Goal: Information Seeking & Learning: Learn about a topic

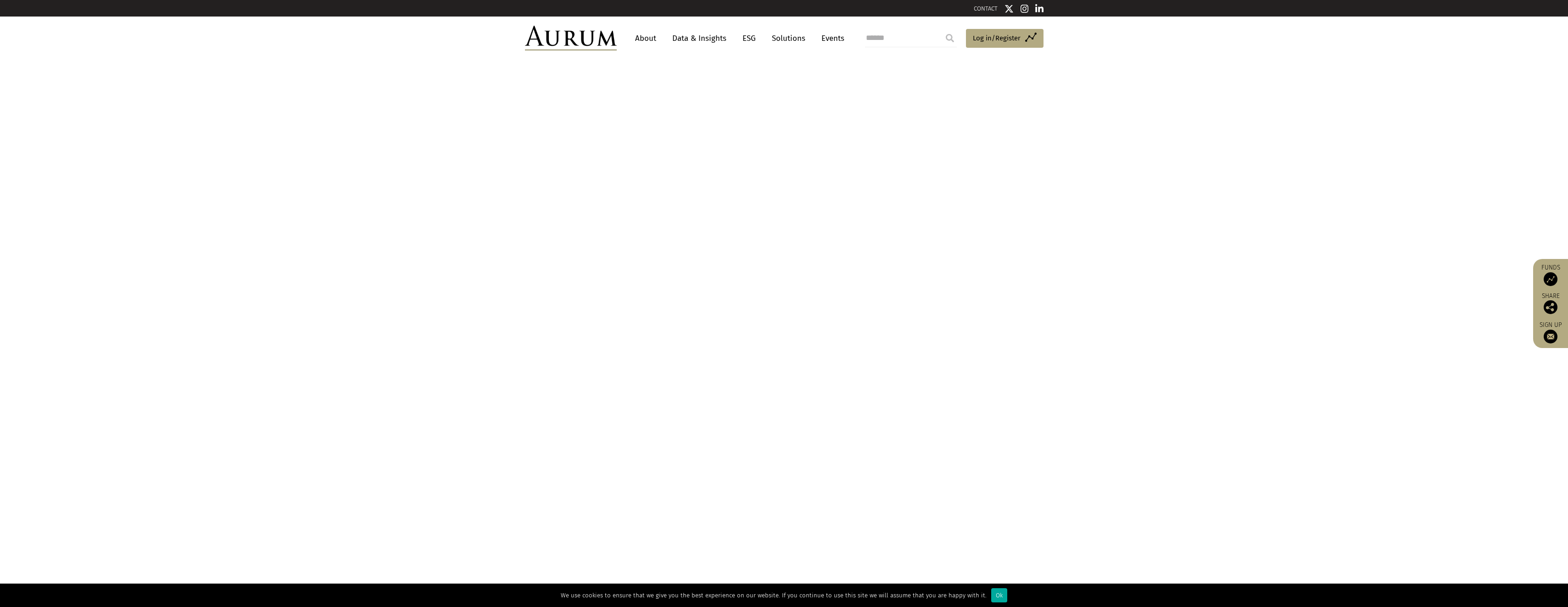
click at [651, 38] on link "About" at bounding box center [646, 38] width 30 height 17
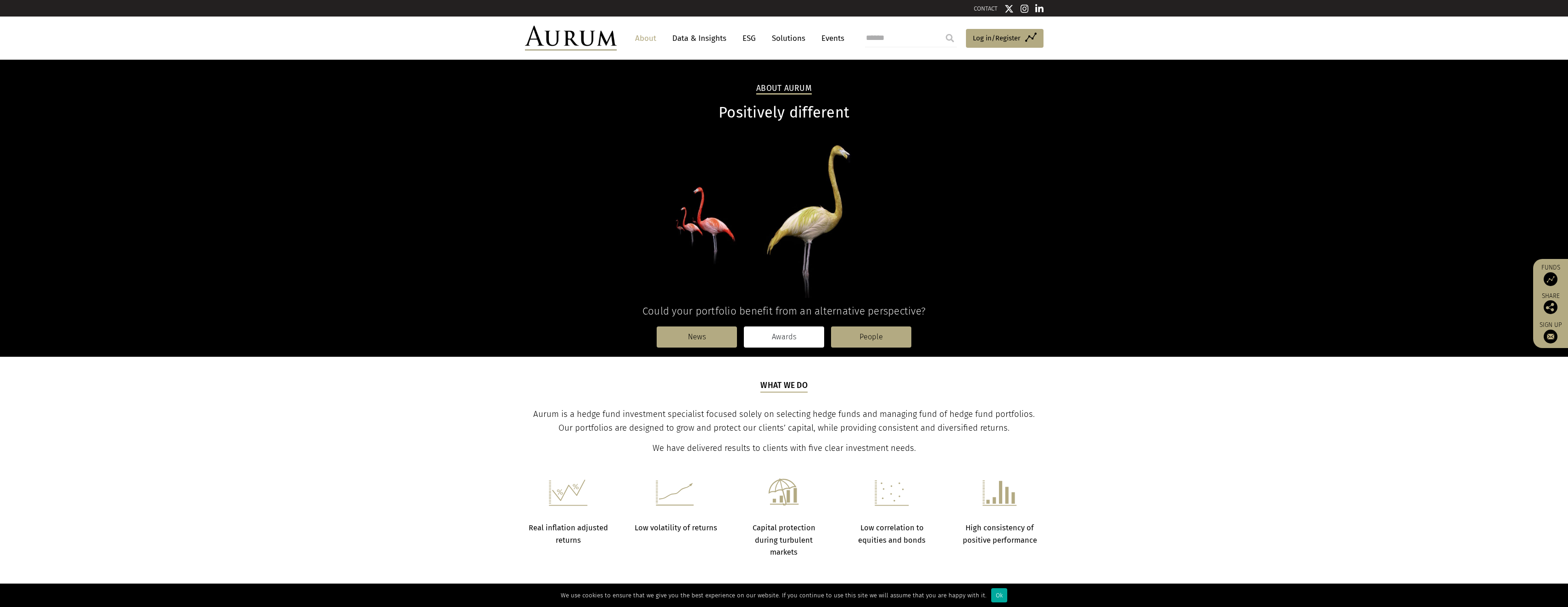
click at [799, 337] on link "Awards" at bounding box center [784, 337] width 80 height 21
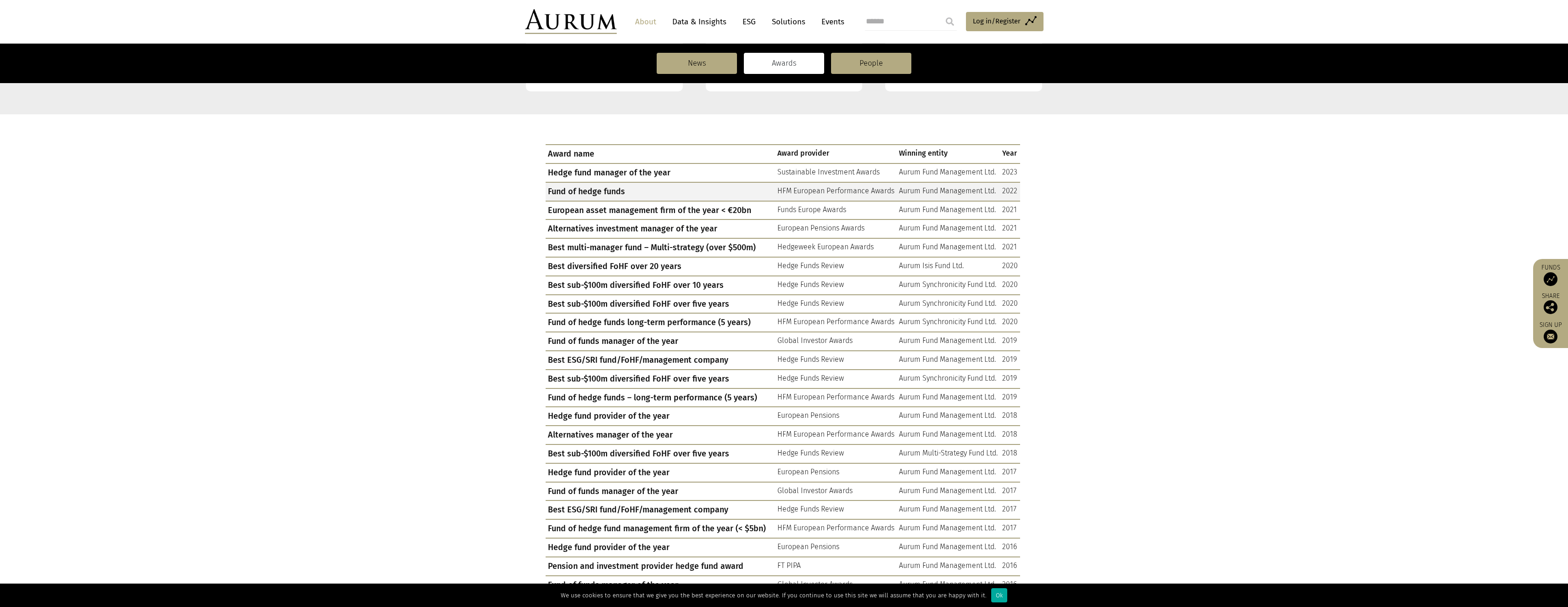
scroll to position [275, 0]
drag, startPoint x: 771, startPoint y: 170, endPoint x: 900, endPoint y: 174, distance: 129.1
click at [900, 174] on tr "Hedge fund manager of the year Sustainable Investment Awards Aurum Fund Managem…" at bounding box center [783, 171] width 475 height 19
drag, startPoint x: 900, startPoint y: 174, endPoint x: 903, endPoint y: 206, distance: 32.1
click at [903, 206] on td "Aurum Fund Management Ltd." at bounding box center [948, 209] width 103 height 19
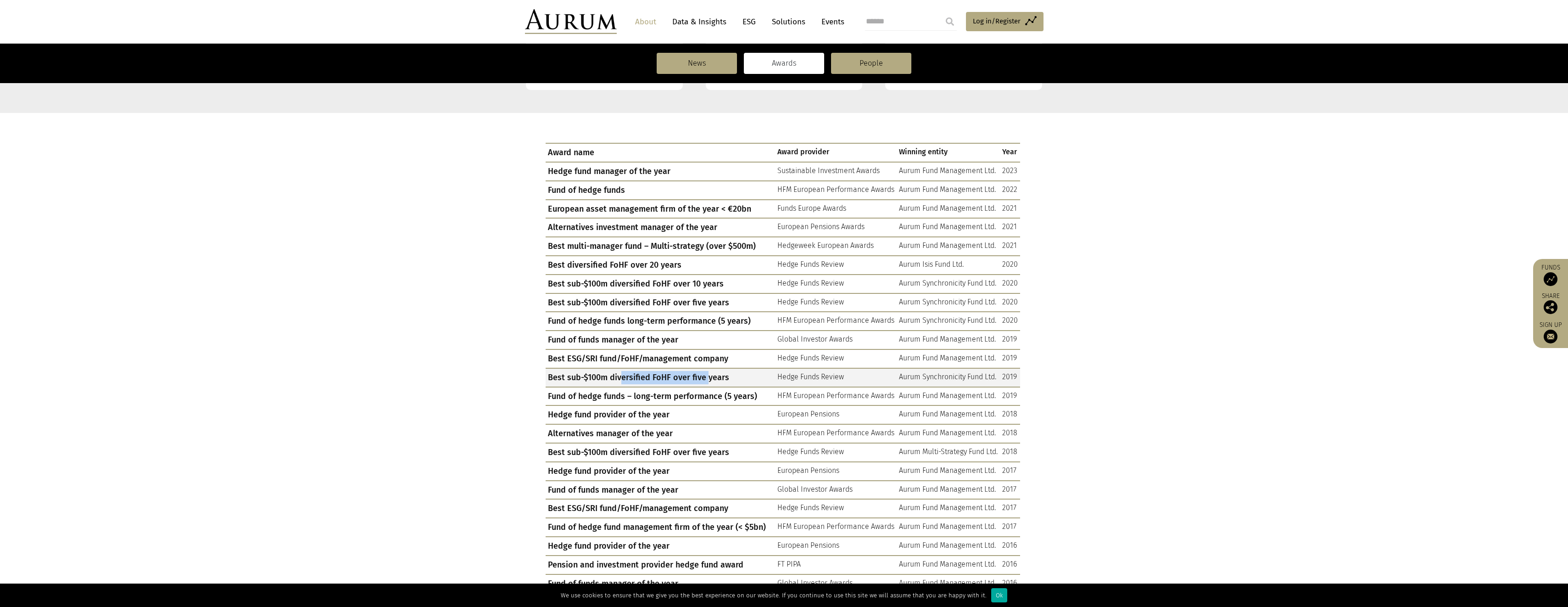
drag, startPoint x: 620, startPoint y: 377, endPoint x: 706, endPoint y: 376, distance: 86.0
click at [706, 376] on td "Best sub-$100m diversified FoHF over five years" at bounding box center [660, 377] width 229 height 19
drag, startPoint x: 737, startPoint y: 374, endPoint x: 933, endPoint y: 376, distance: 196.0
click at [933, 376] on tr "Best sub-$100m diversified FoHF over five years Hedge Funds Review Aurum Synchr…" at bounding box center [783, 377] width 475 height 19
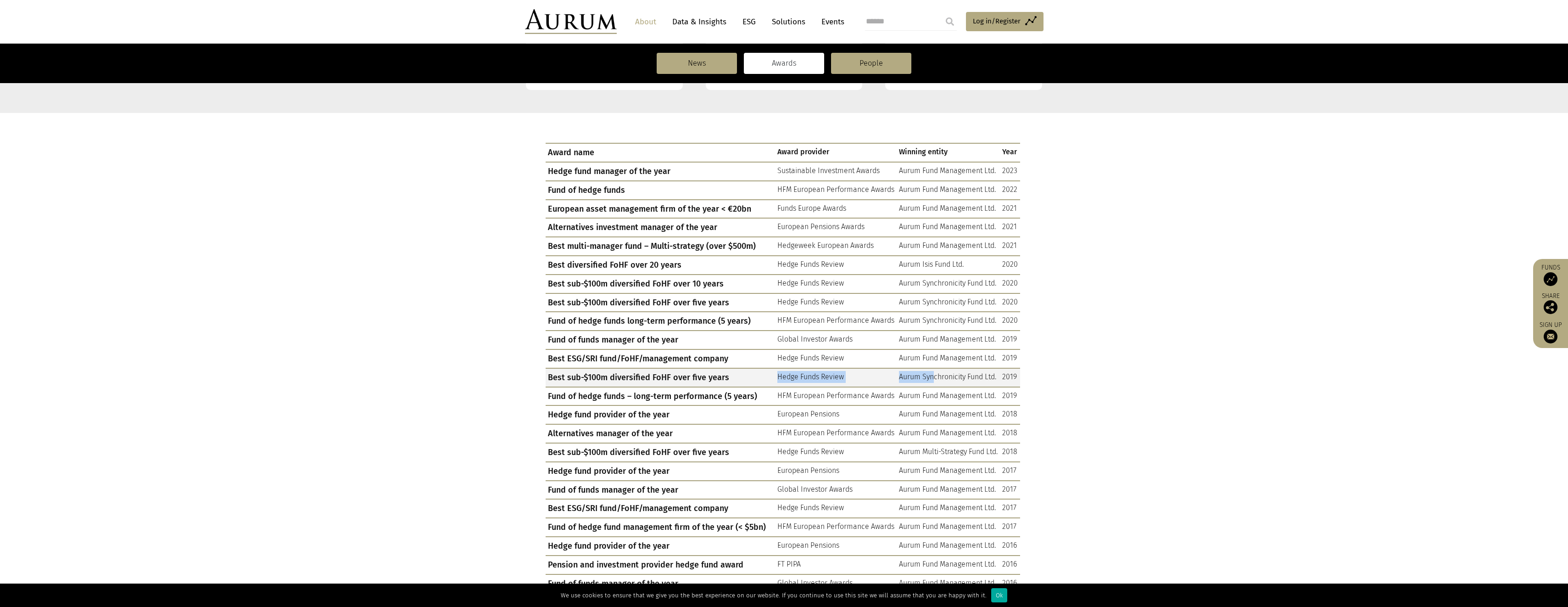
click at [933, 376] on td "Aurum Synchronicity Fund Ltd." at bounding box center [948, 377] width 103 height 19
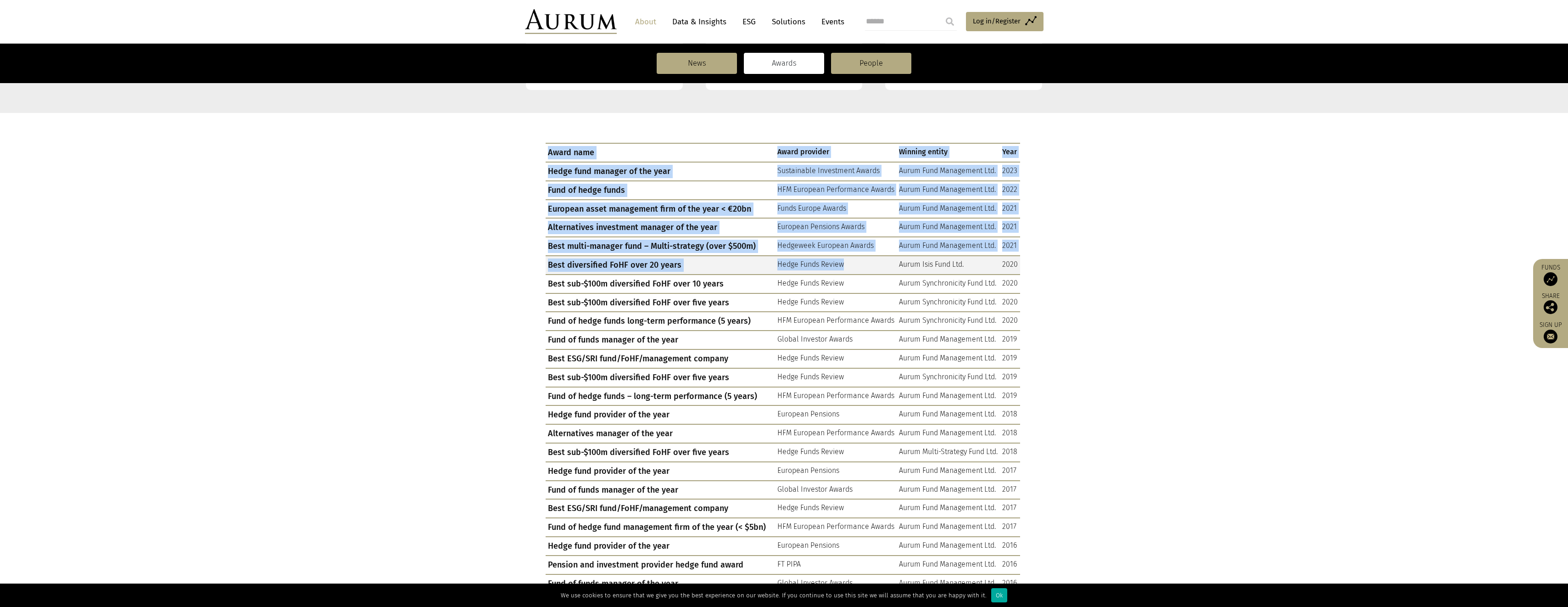
drag, startPoint x: 542, startPoint y: 248, endPoint x: 889, endPoint y: 258, distance: 347.1
click at [887, 258] on div "Award name Award provider Winning entity Year Hedge fund manager of the year Su…" at bounding box center [783, 491] width 516 height 697
drag, startPoint x: 889, startPoint y: 258, endPoint x: 894, endPoint y: 258, distance: 5.0
click at [894, 258] on td "Hedge Funds Review" at bounding box center [836, 265] width 122 height 19
click at [677, 247] on td "Best multi-manager fund – Multi-strategy (over $500m)" at bounding box center [660, 246] width 229 height 19
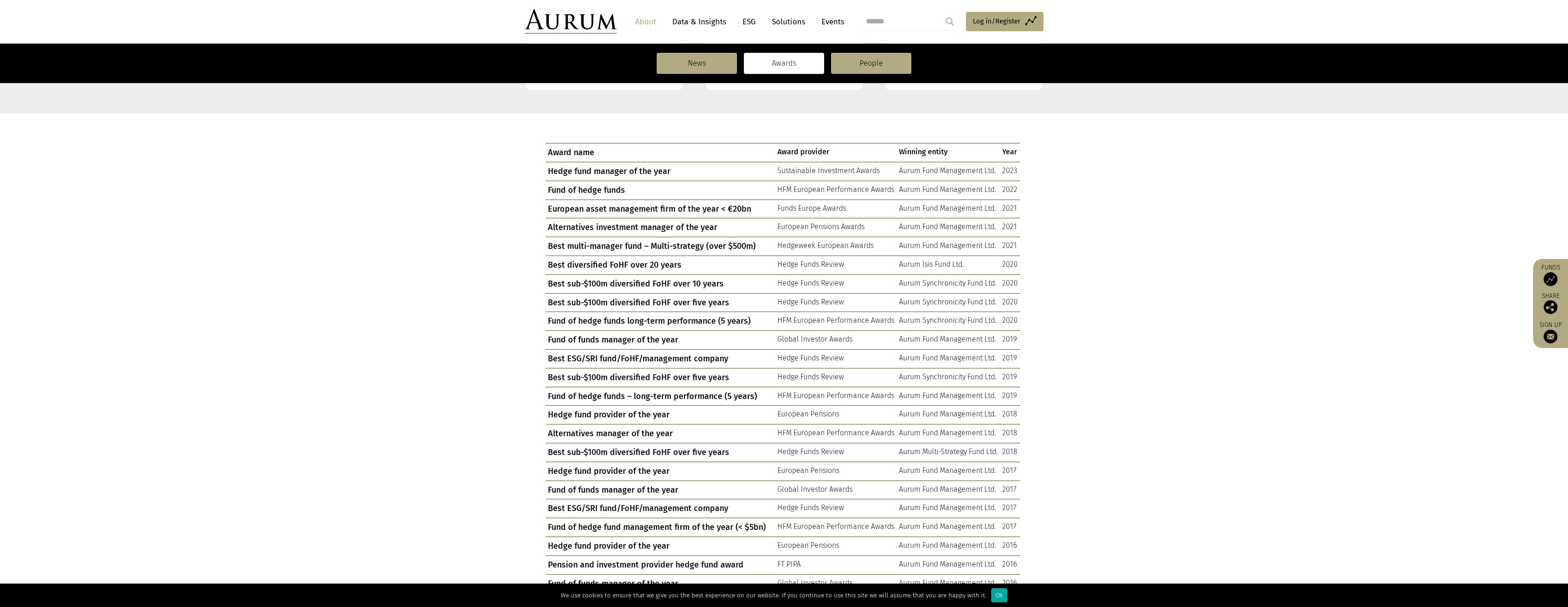
click at [1209, 289] on section "Award name Award provider Winning entity Year Hedge fund manager of the year Su…" at bounding box center [784, 488] width 1568 height 750
